Goal: Task Accomplishment & Management: Use online tool/utility

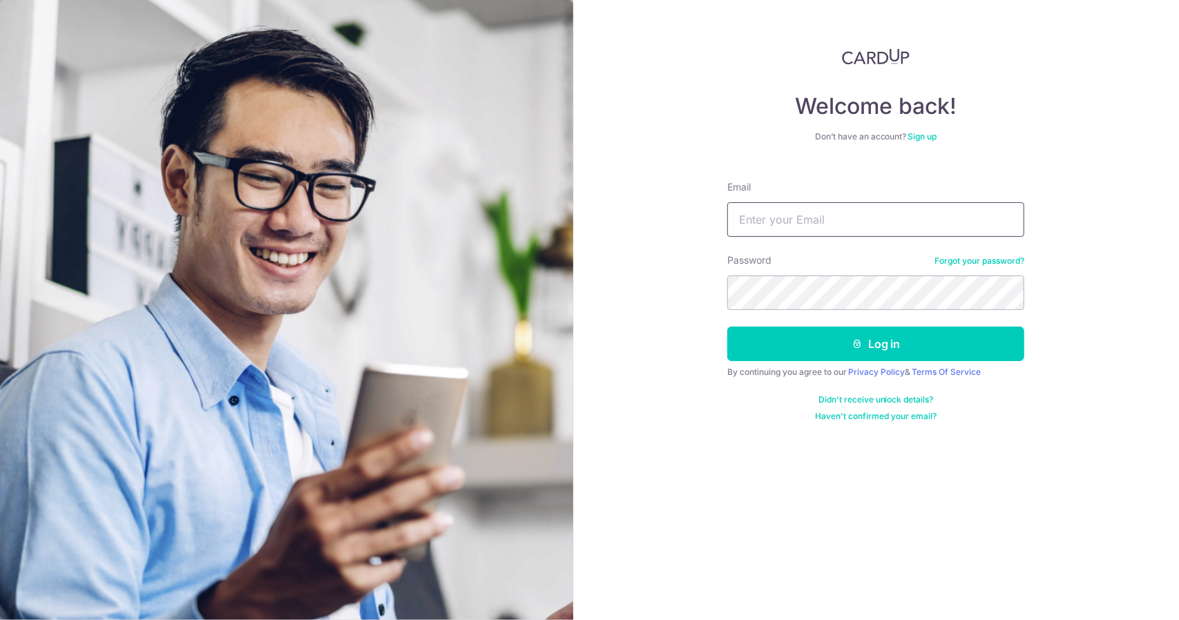
click at [793, 216] on input "Email" at bounding box center [875, 219] width 297 height 35
type input "[EMAIL_ADDRESS][DOMAIN_NAME]"
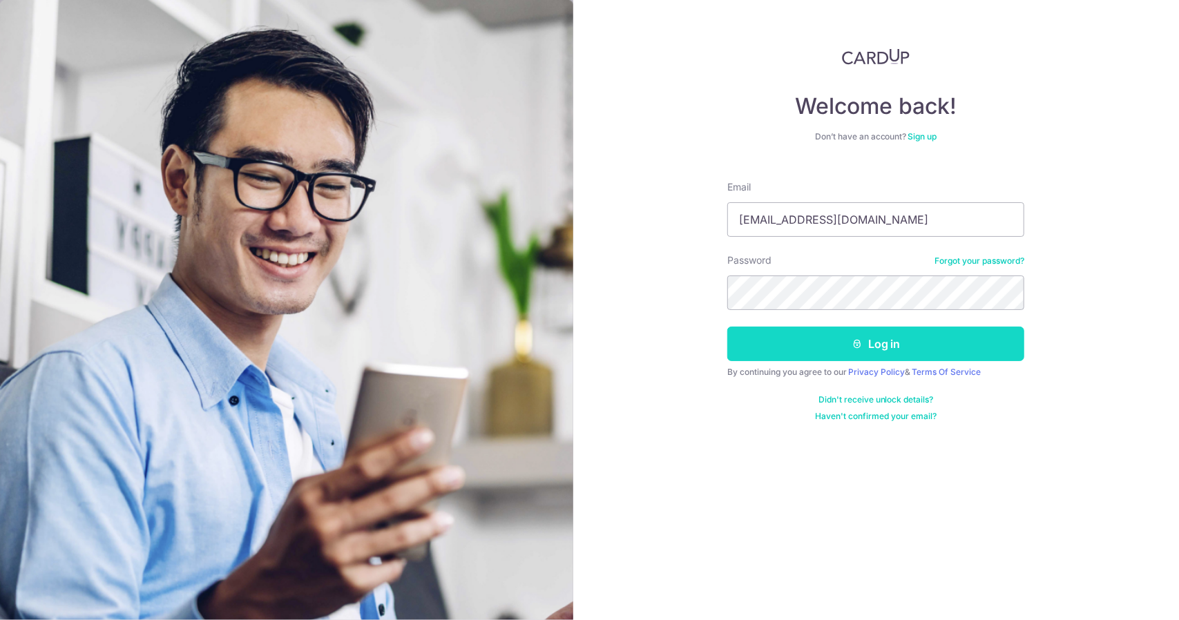
click at [888, 338] on button "Log in" at bounding box center [875, 344] width 297 height 35
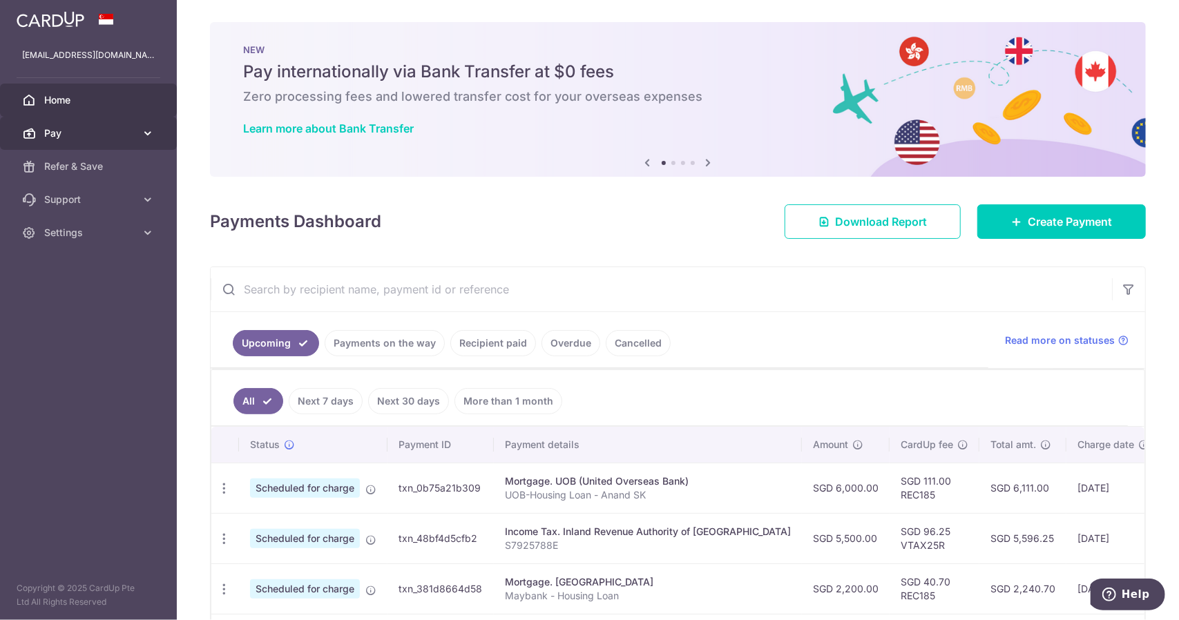
click at [65, 131] on span "Pay" at bounding box center [89, 133] width 91 height 14
click at [75, 93] on span "Home" at bounding box center [89, 100] width 91 height 14
click at [98, 135] on span "Pay" at bounding box center [89, 133] width 91 height 14
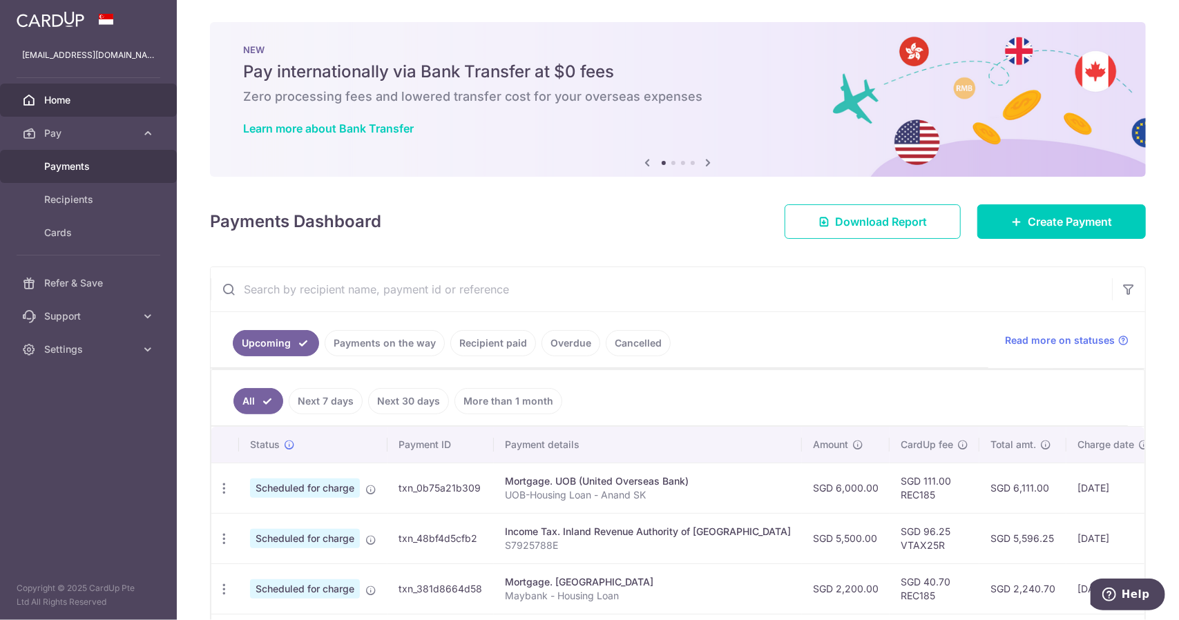
click at [97, 168] on span "Payments" at bounding box center [89, 167] width 91 height 14
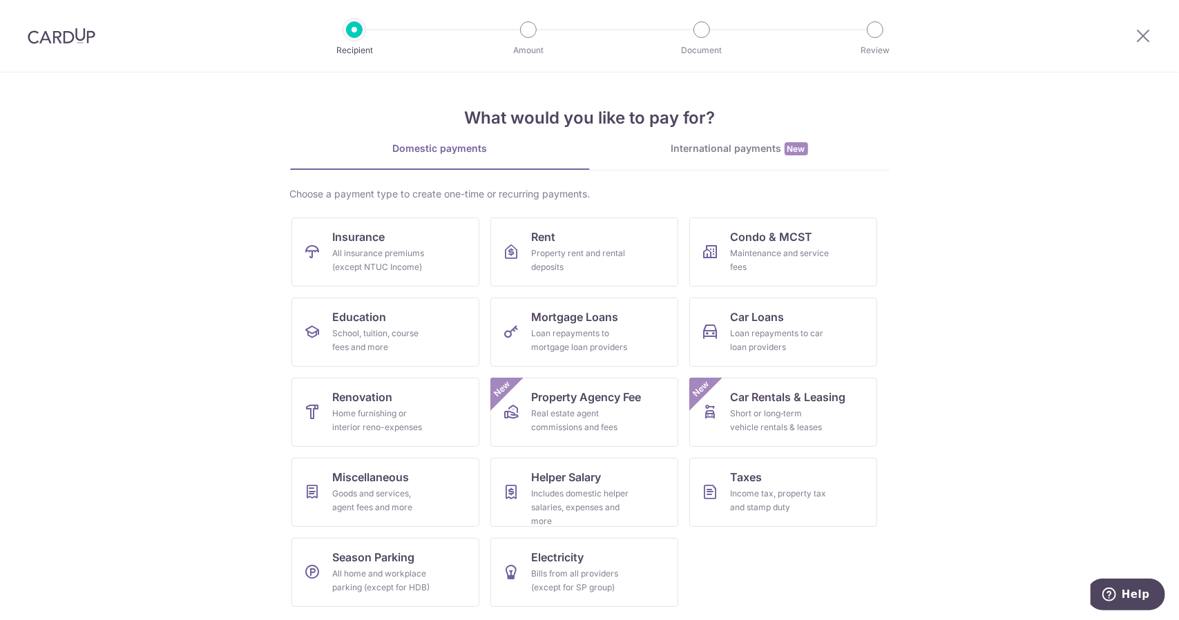
click at [86, 44] on img at bounding box center [62, 36] width 68 height 17
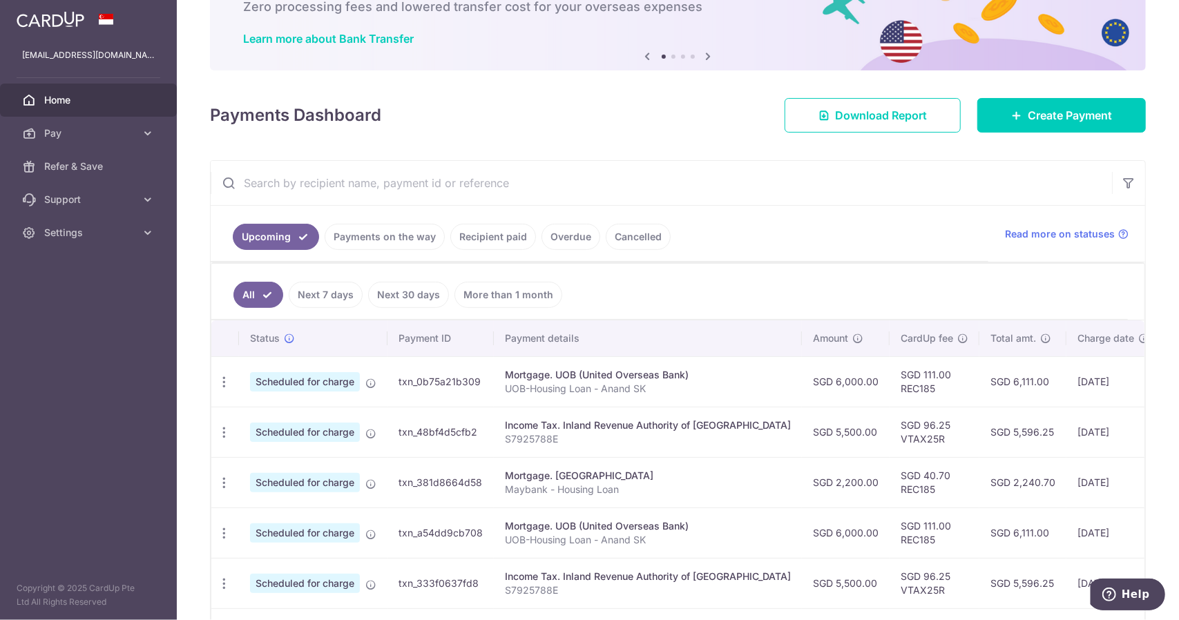
scroll to position [69, 0]
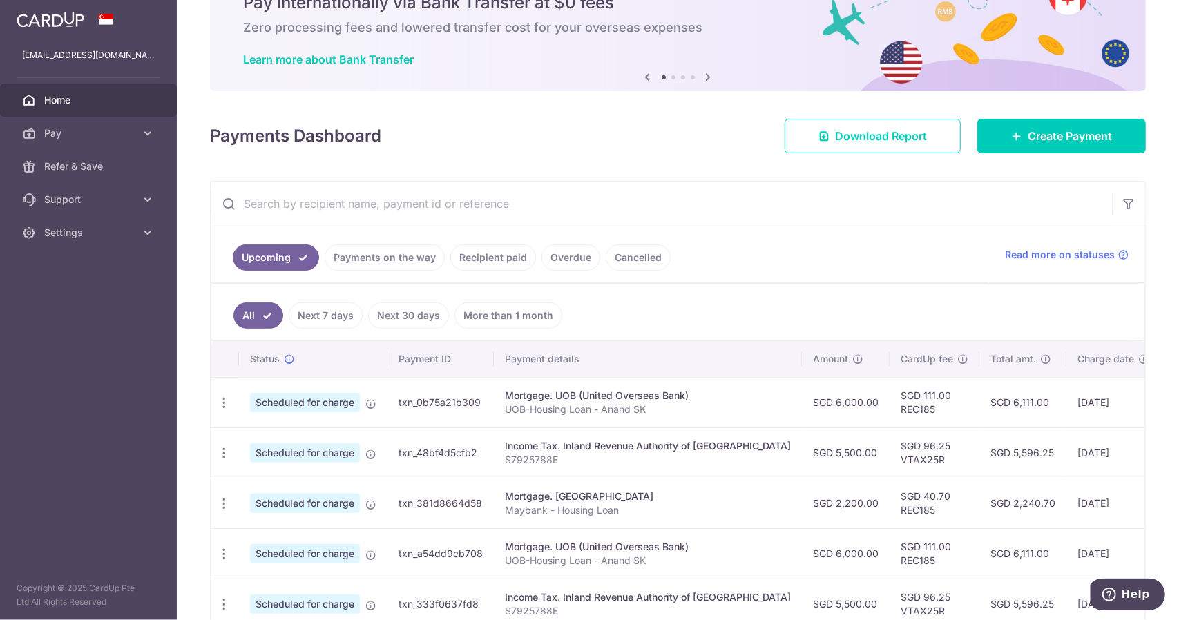
click at [374, 258] on link "Payments on the way" at bounding box center [385, 257] width 120 height 26
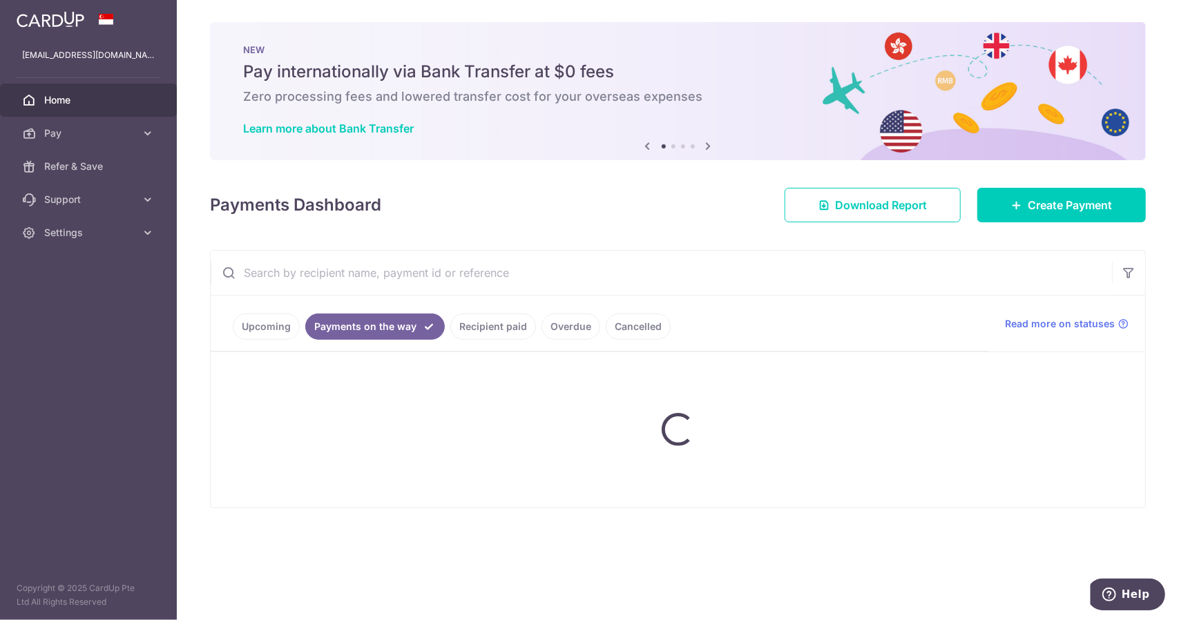
scroll to position [0, 0]
